Goal: Information Seeking & Learning: Learn about a topic

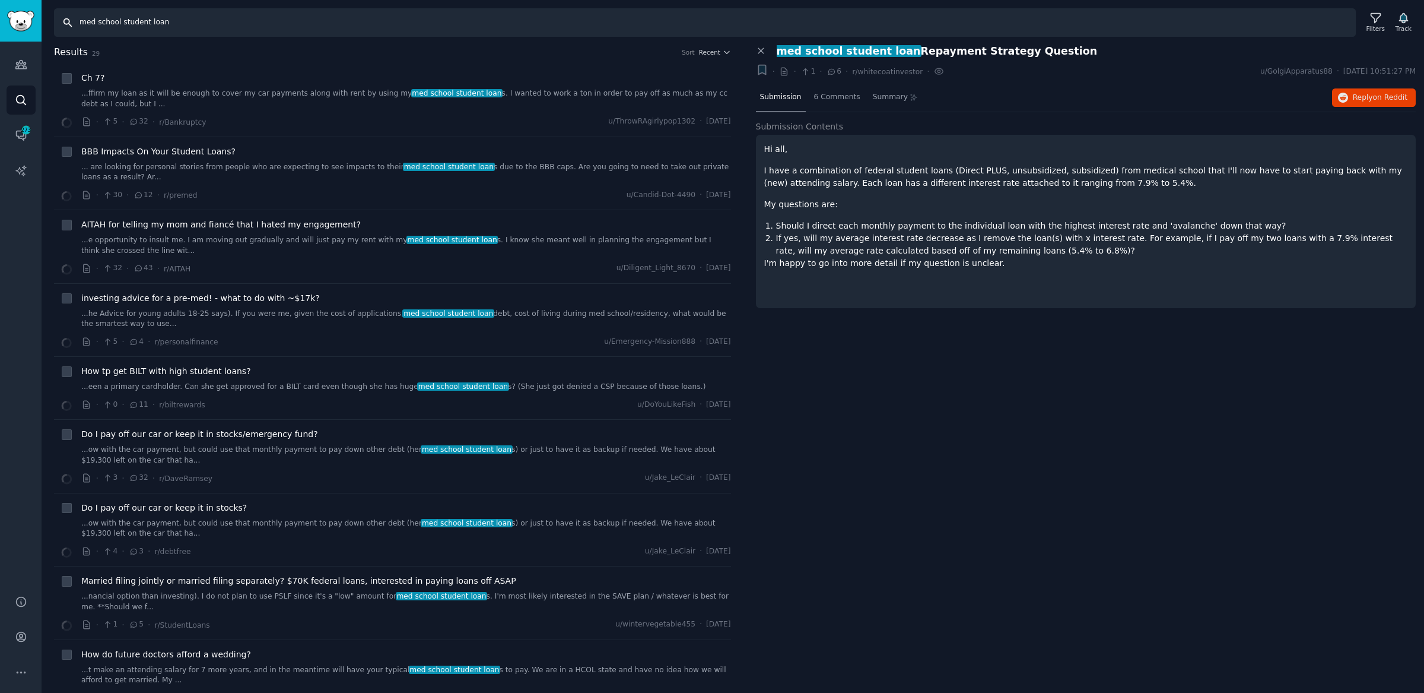
click at [284, 20] on input "med school student loan" at bounding box center [705, 22] width 1302 height 28
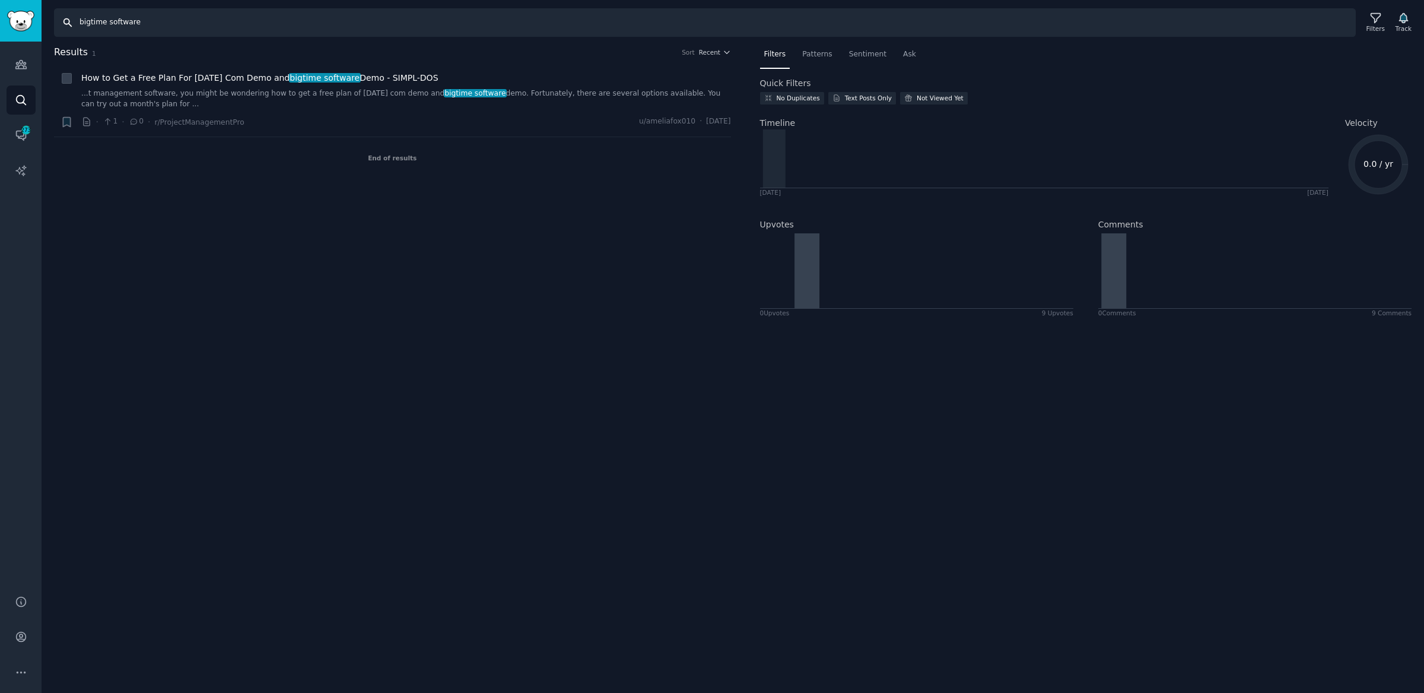
click at [101, 26] on input "bigtime software" at bounding box center [705, 22] width 1302 height 28
type input "big time software"
